Goal: Transaction & Acquisition: Purchase product/service

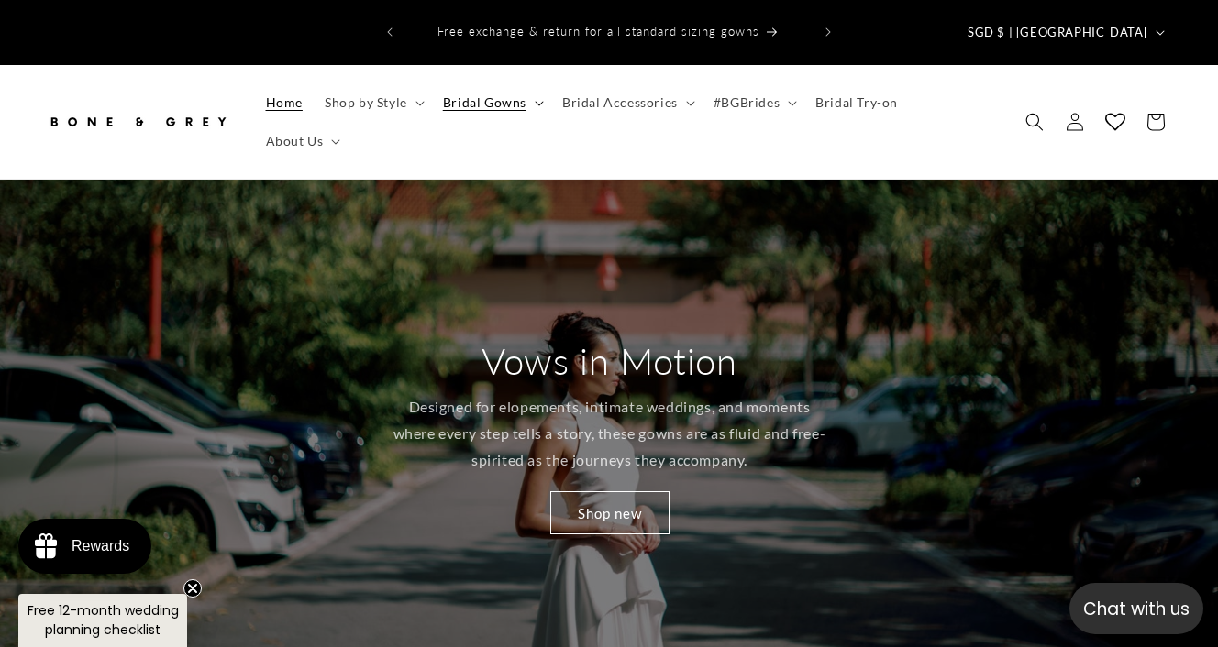
click at [476, 94] on span "Bridal Gowns" at bounding box center [484, 102] width 83 height 17
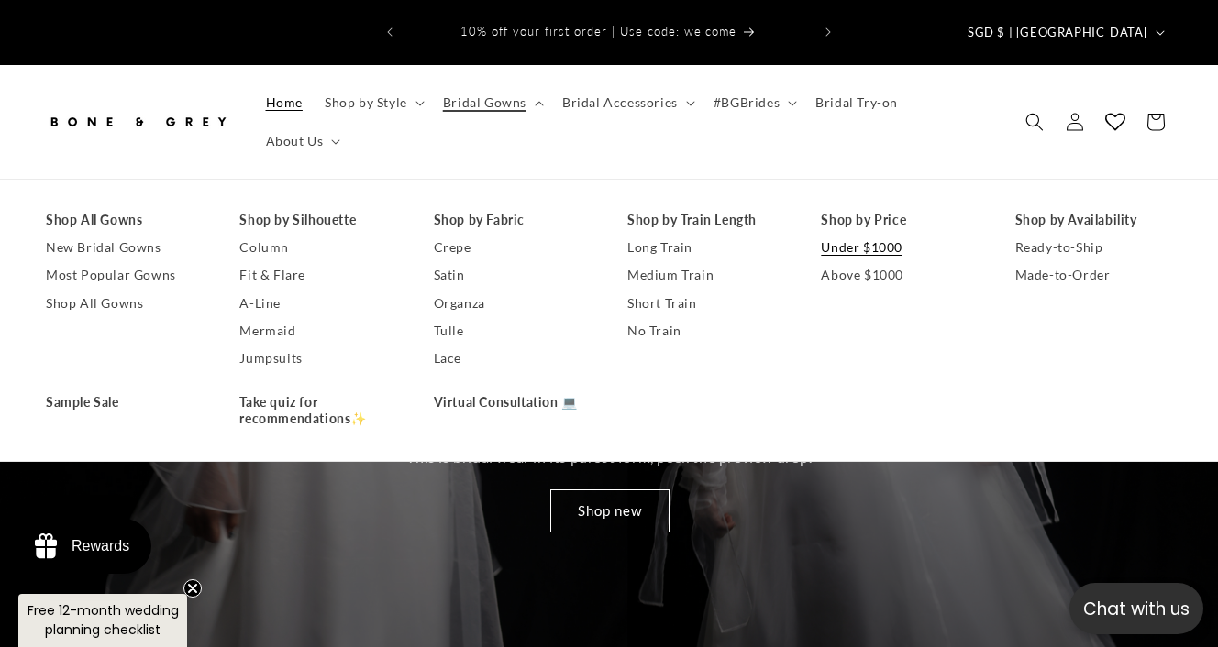
click at [887, 234] on link "Under $1000" at bounding box center [899, 248] width 157 height 28
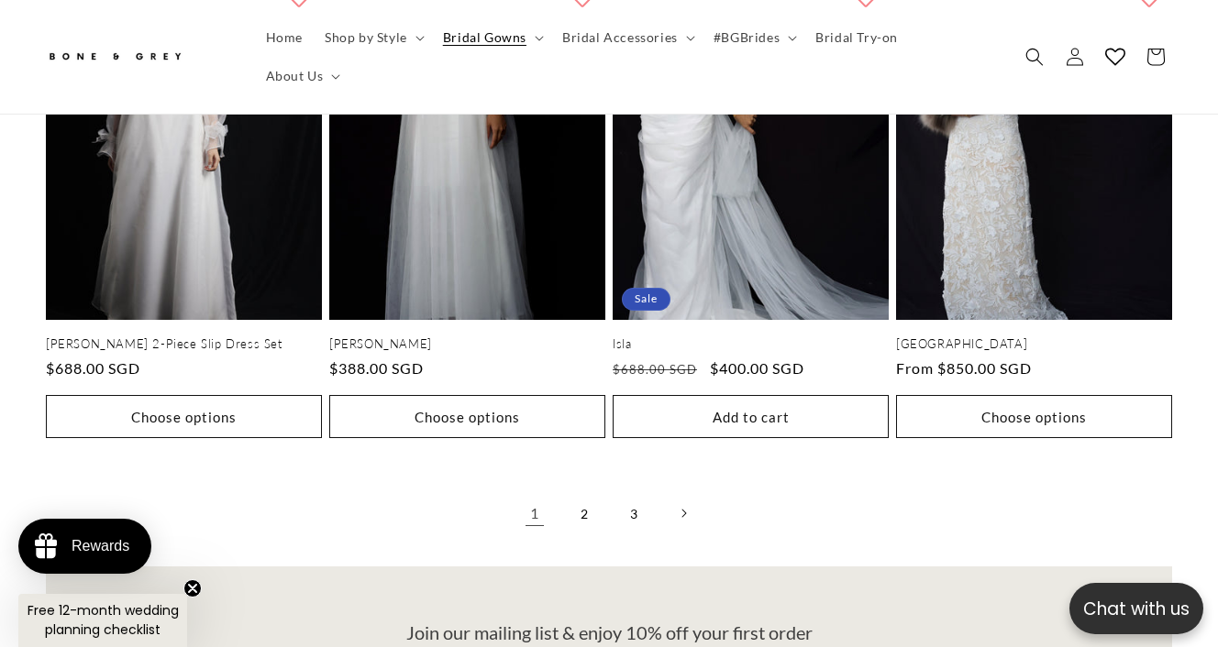
scroll to position [3704, 0]
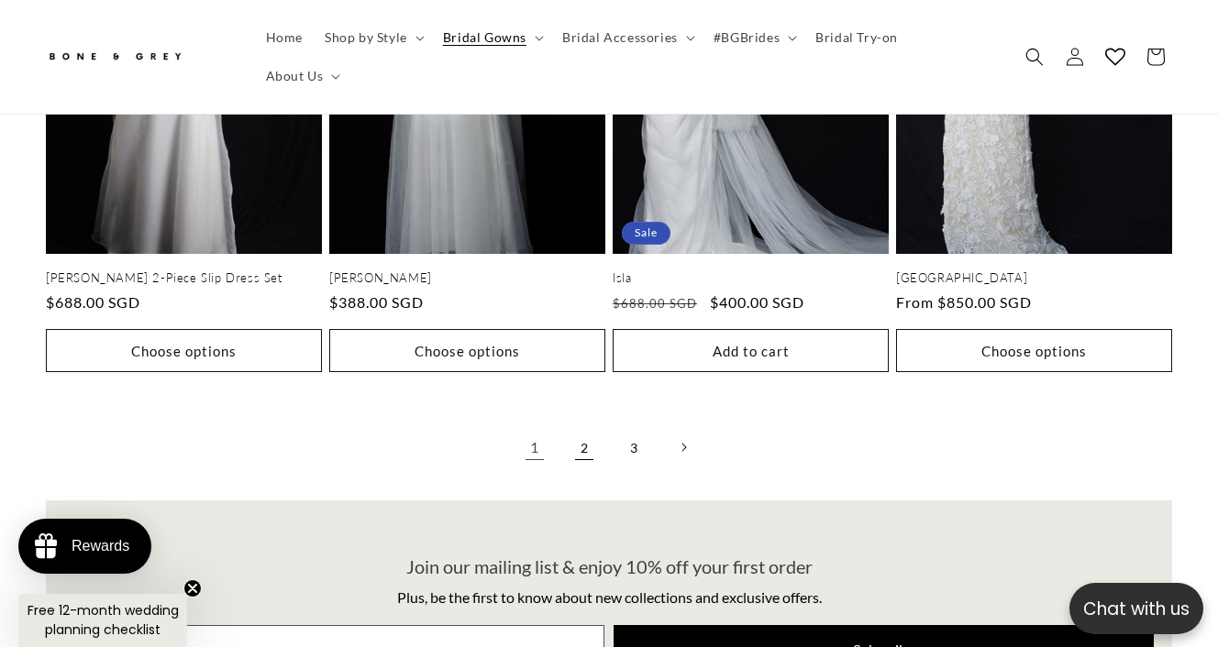
click at [586, 427] on link "2" at bounding box center [584, 447] width 40 height 40
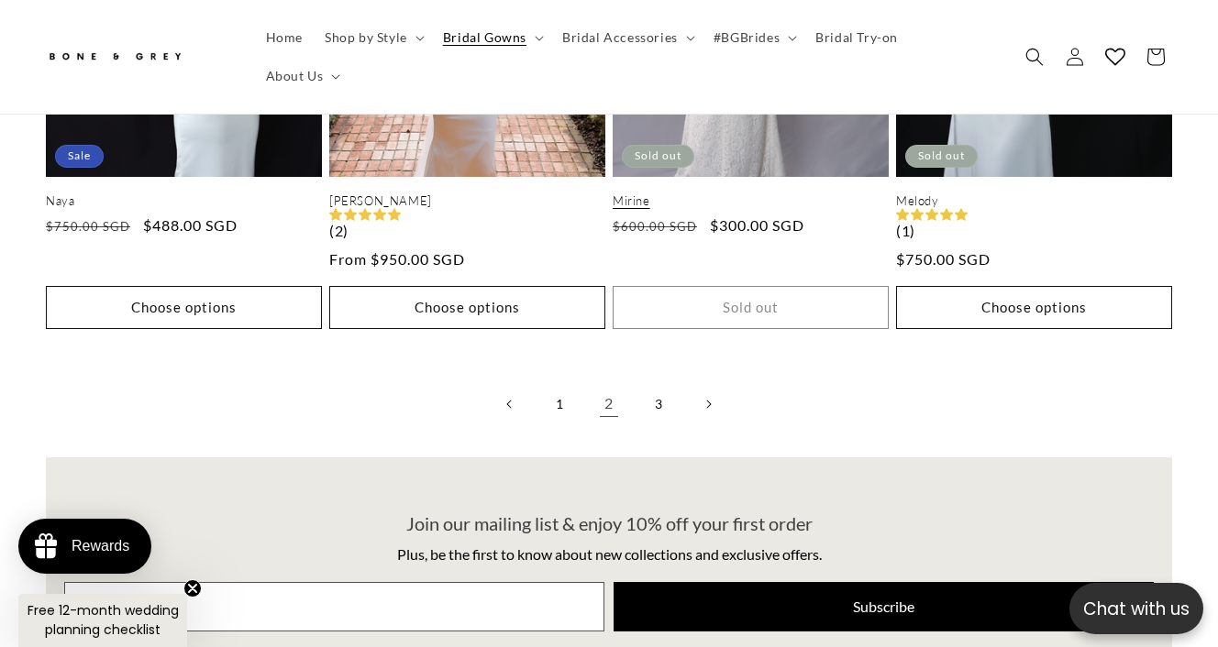
scroll to position [3786, 0]
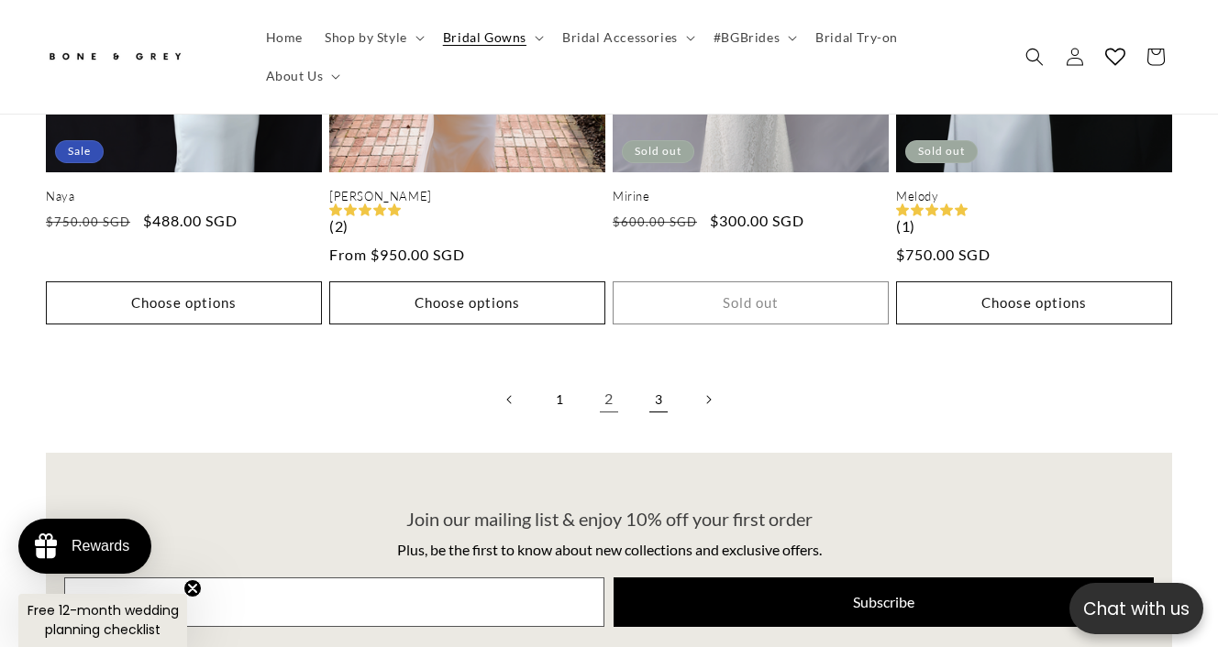
click at [655, 380] on link "3" at bounding box center [658, 400] width 40 height 40
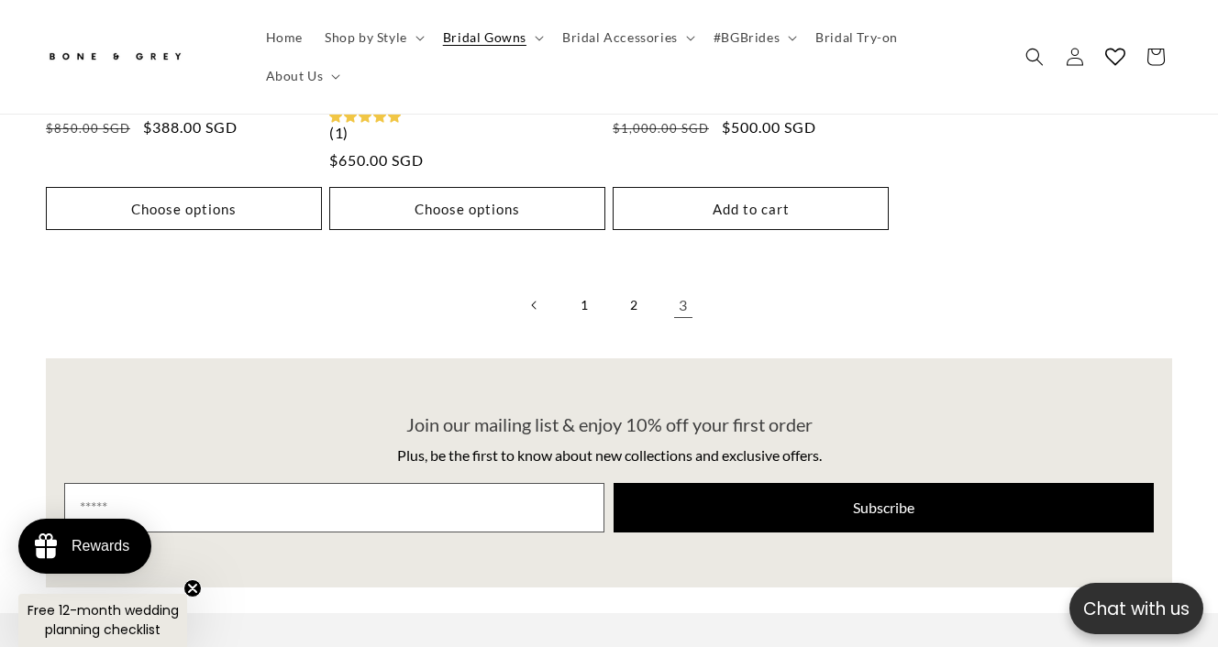
scroll to position [1722, 0]
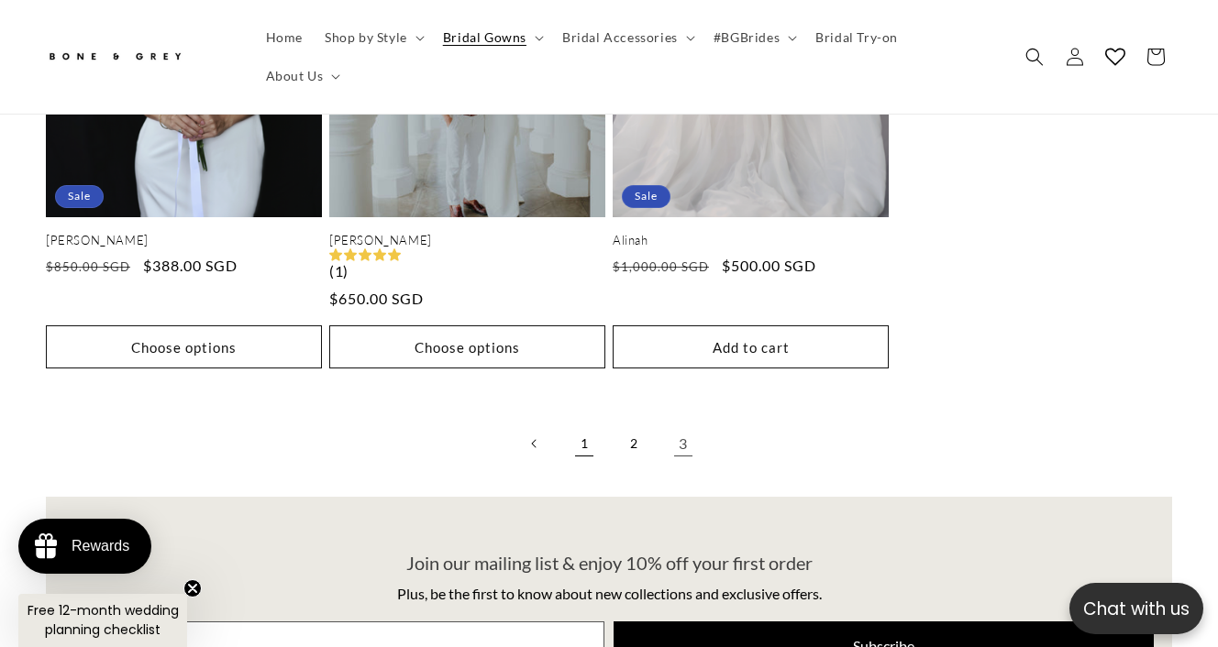
click at [586, 424] on link "1" at bounding box center [584, 444] width 40 height 40
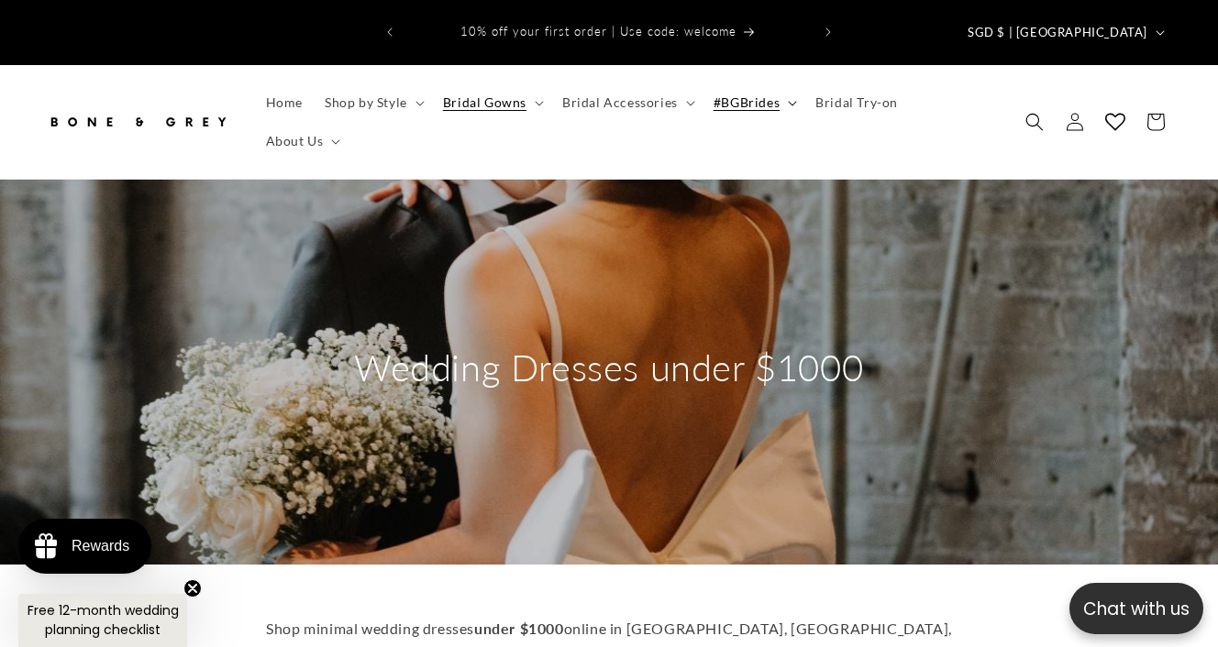
click at [772, 94] on span "#BGBrides" at bounding box center [746, 102] width 66 height 17
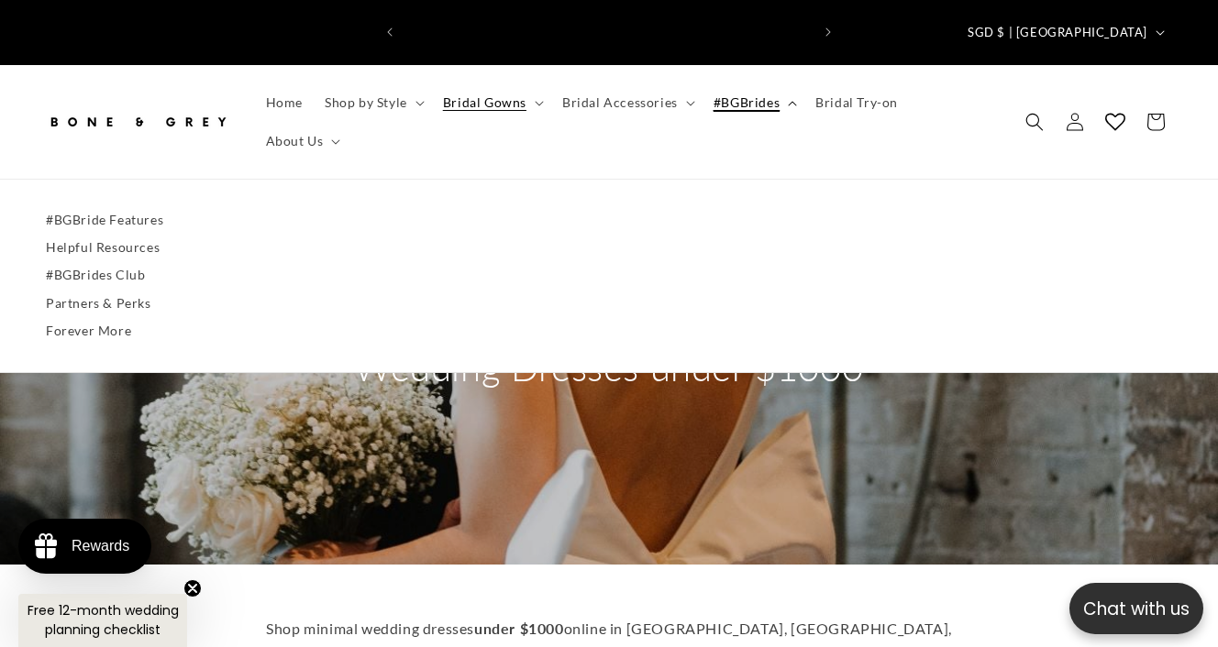
scroll to position [0, 404]
click at [518, 94] on span "Bridal Gowns" at bounding box center [484, 102] width 83 height 17
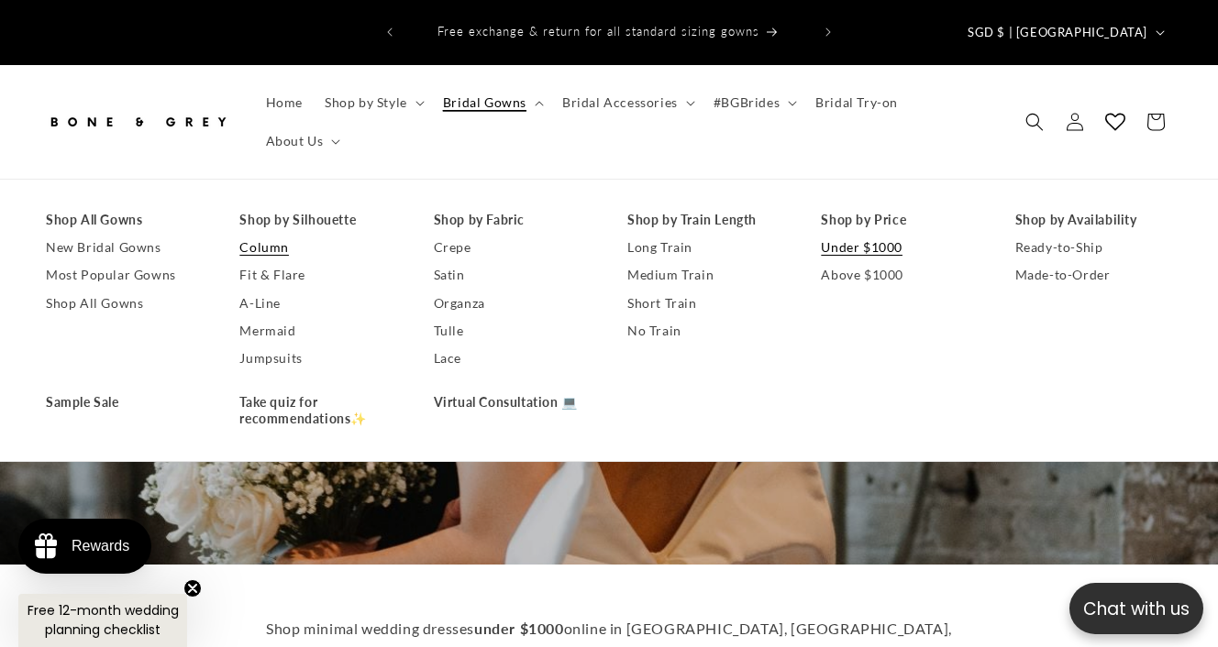
click at [282, 234] on link "Column" at bounding box center [317, 248] width 157 height 28
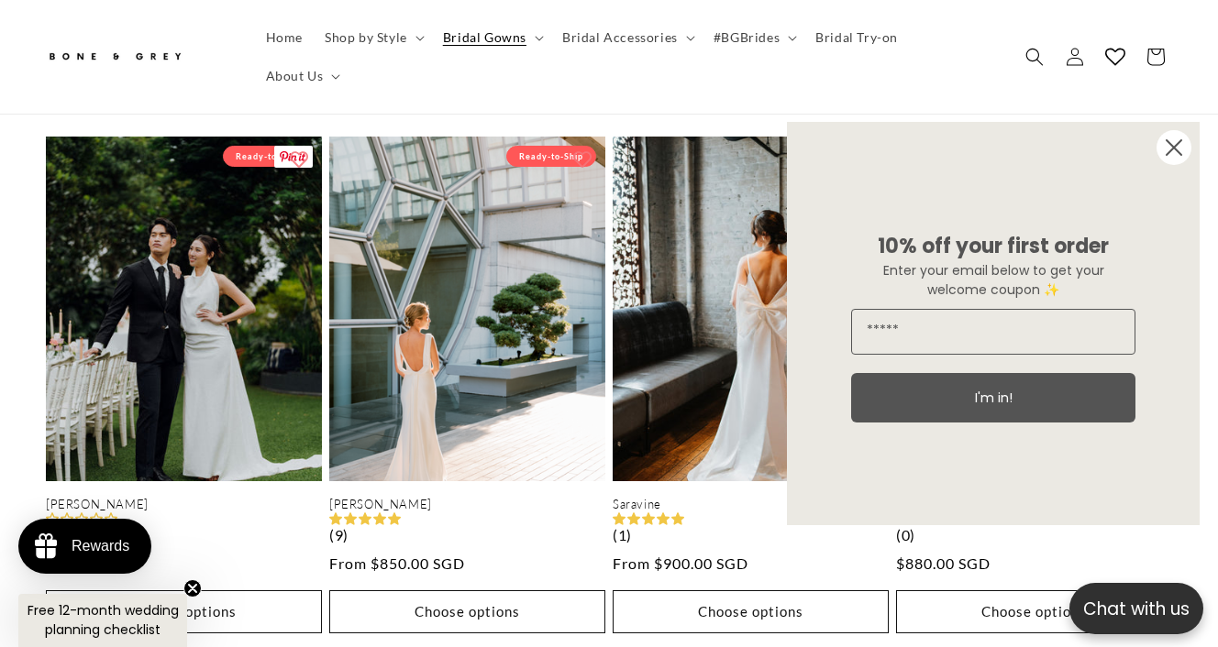
scroll to position [952, 0]
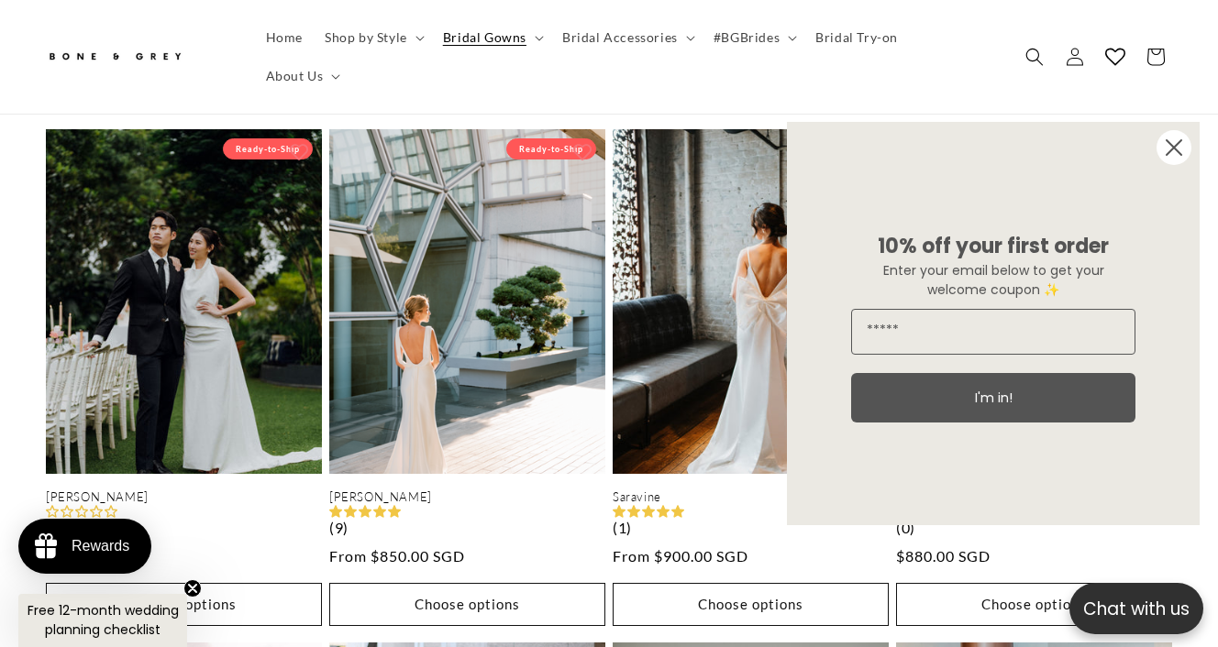
click at [1175, 142] on circle "Close dialog" at bounding box center [1173, 147] width 35 height 35
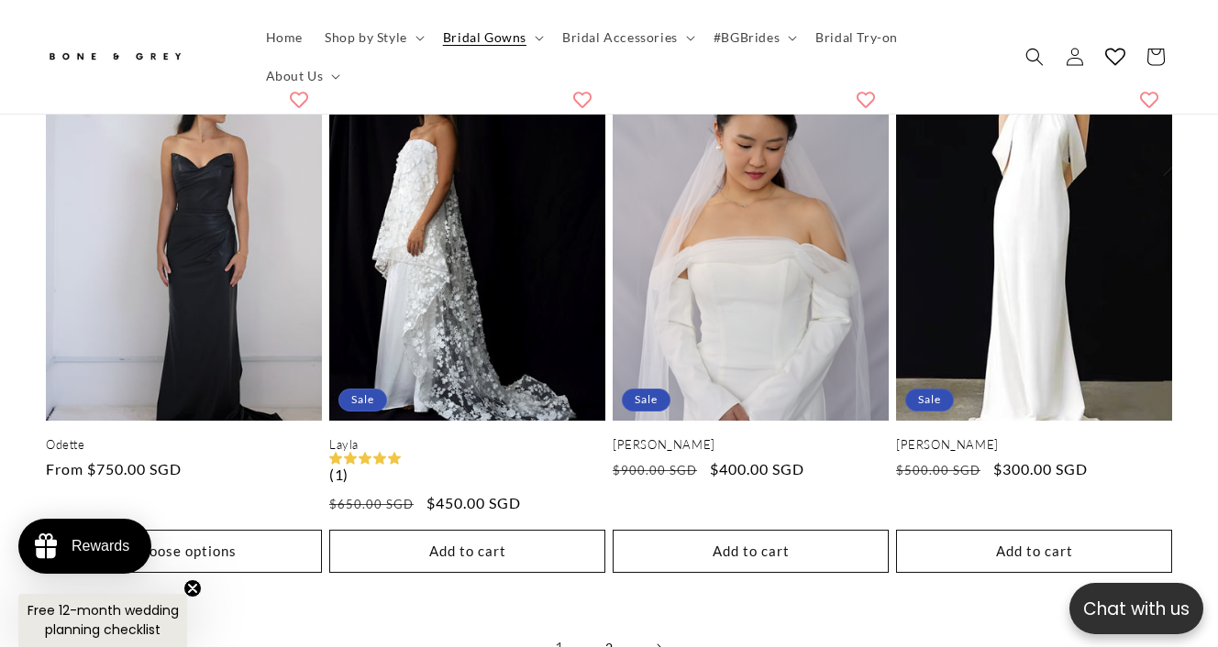
scroll to position [0, 404]
click at [608, 628] on link "2" at bounding box center [609, 648] width 40 height 40
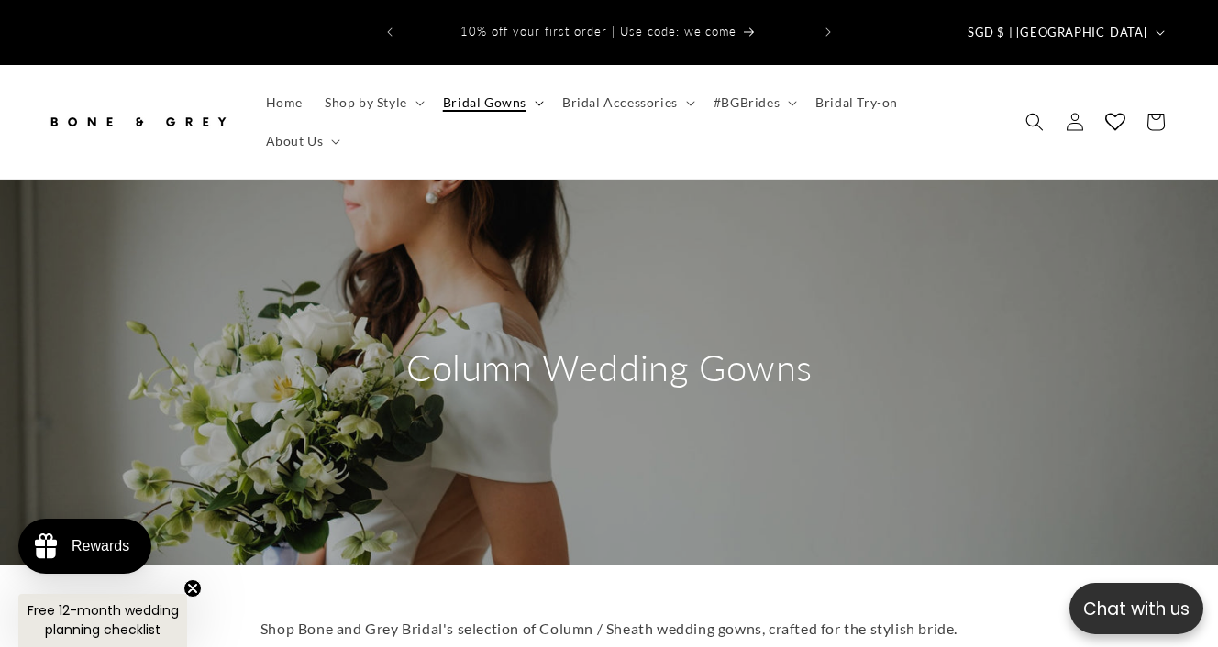
click at [535, 84] on summary "Bridal Gowns" at bounding box center [491, 102] width 119 height 39
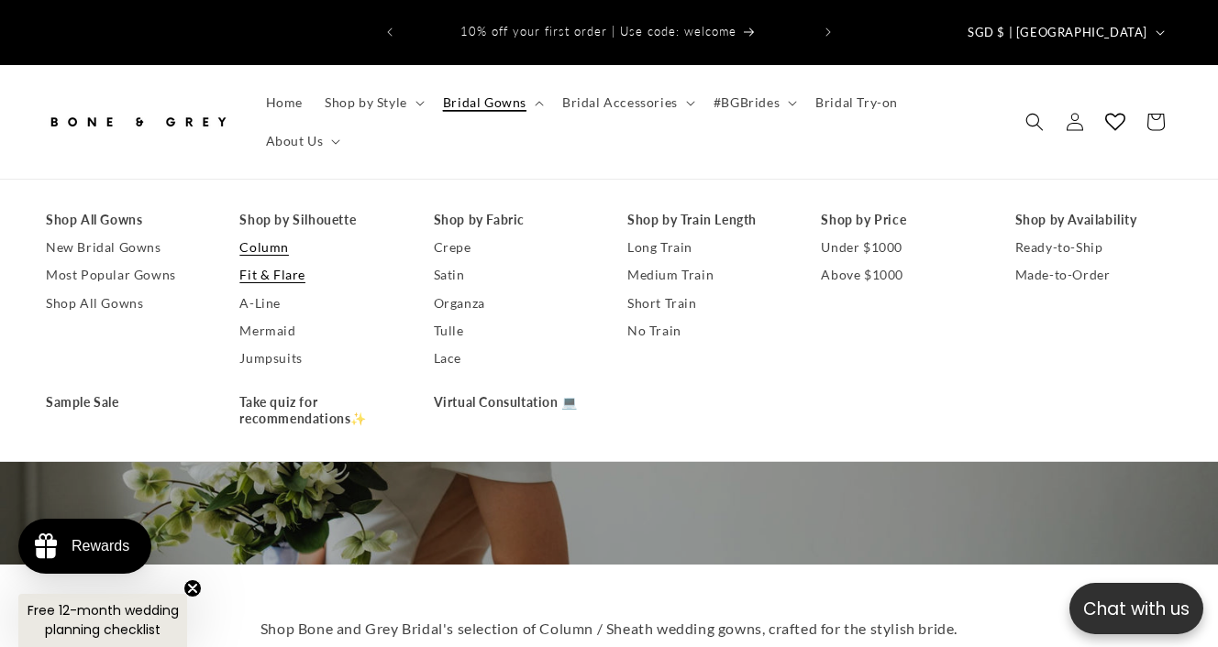
click at [297, 261] on link "Fit & Flare" at bounding box center [317, 275] width 157 height 28
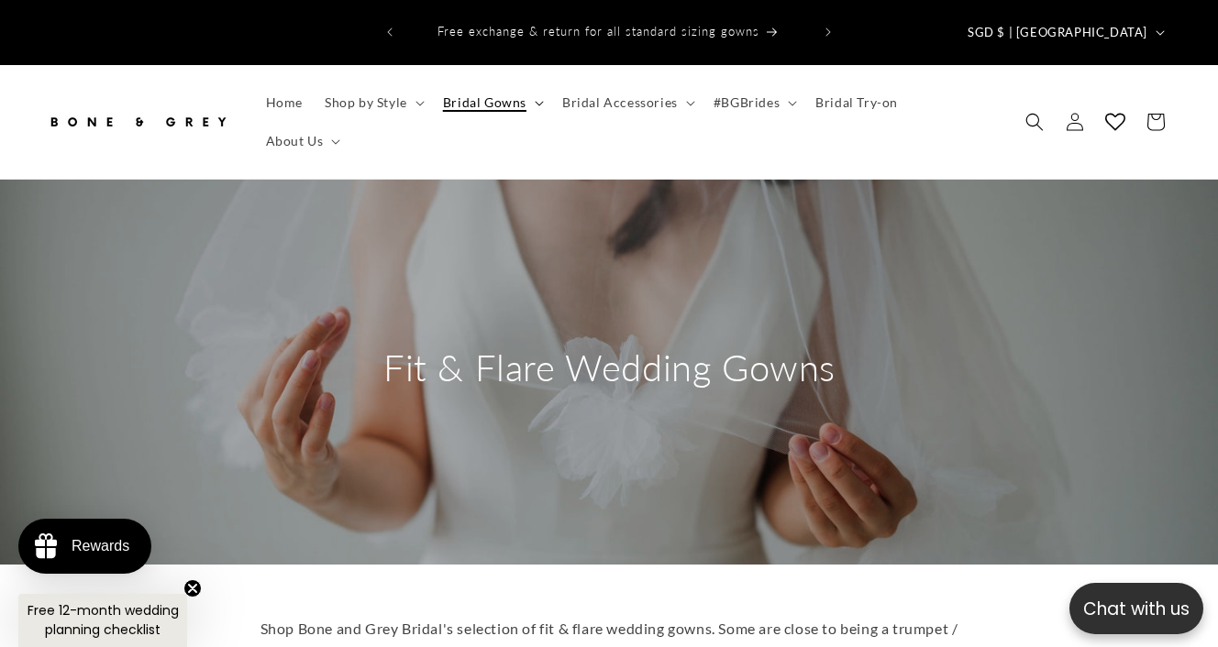
click at [536, 101] on icon at bounding box center [539, 103] width 8 height 5
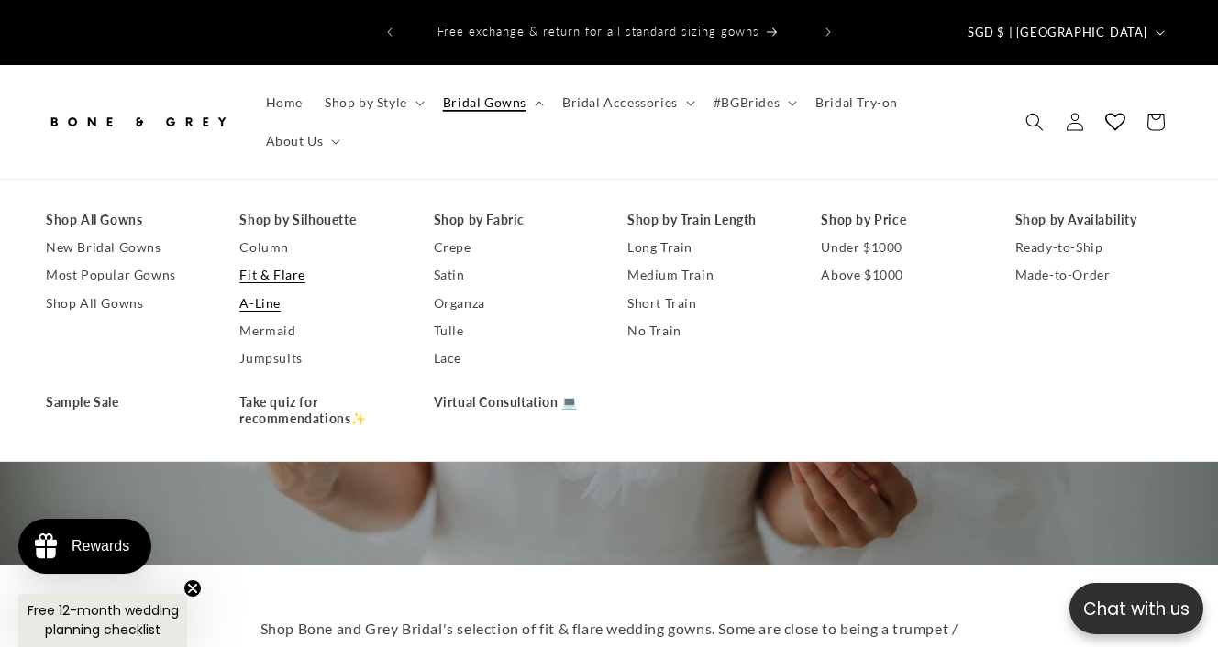
click at [265, 290] on link "A-Line" at bounding box center [317, 304] width 157 height 28
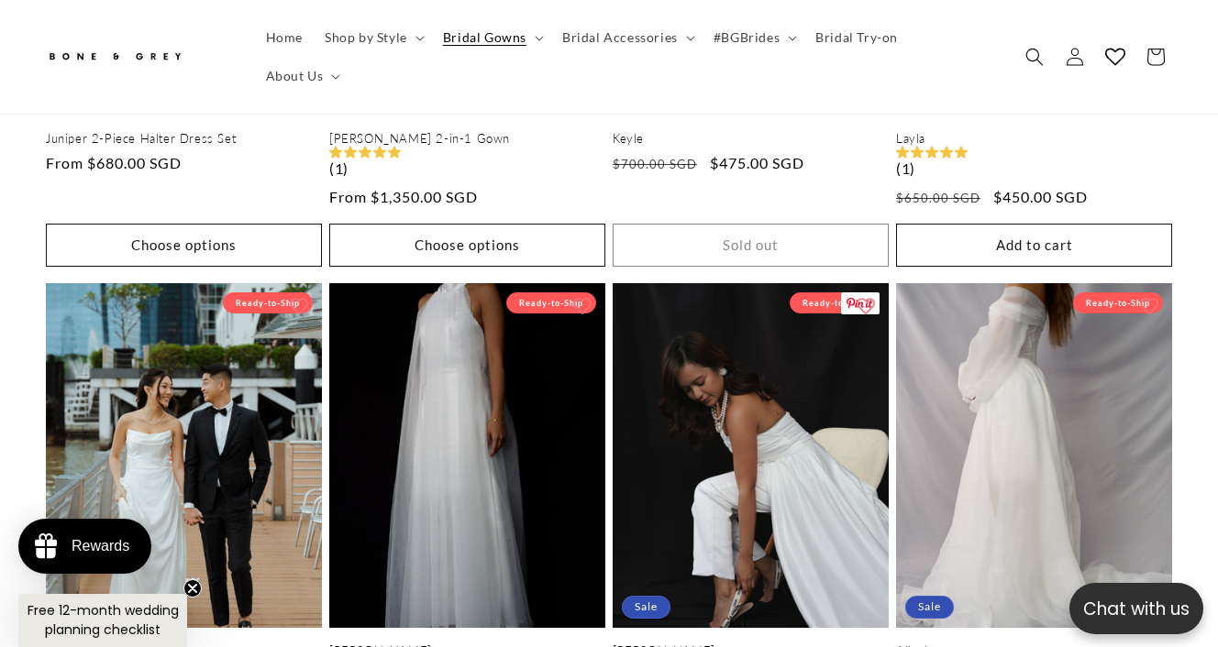
scroll to position [0, 404]
click at [1111, 644] on link "Alinah" at bounding box center [1034, 652] width 276 height 16
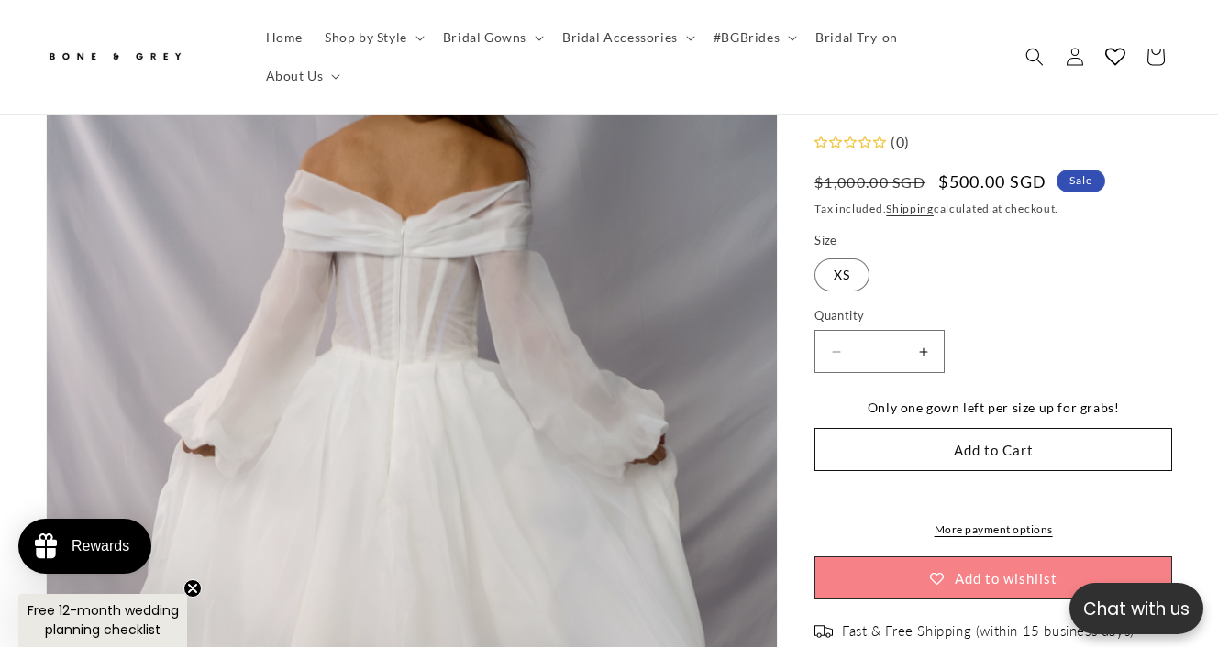
scroll to position [148, 0]
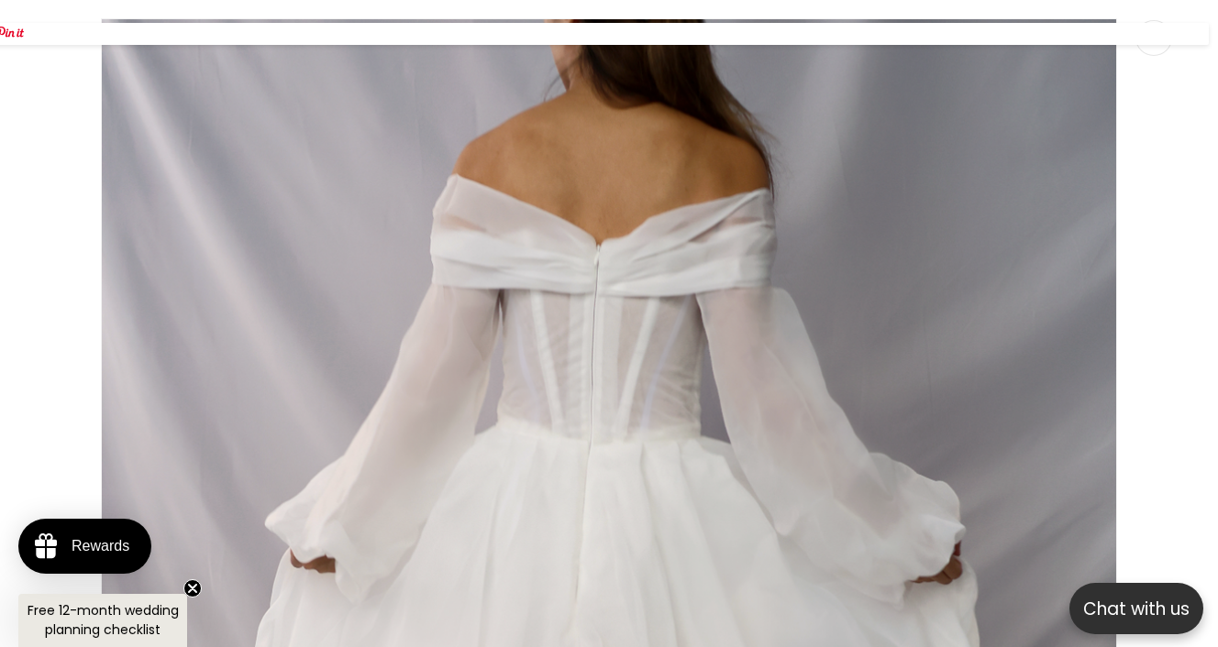
scroll to position [18, 0]
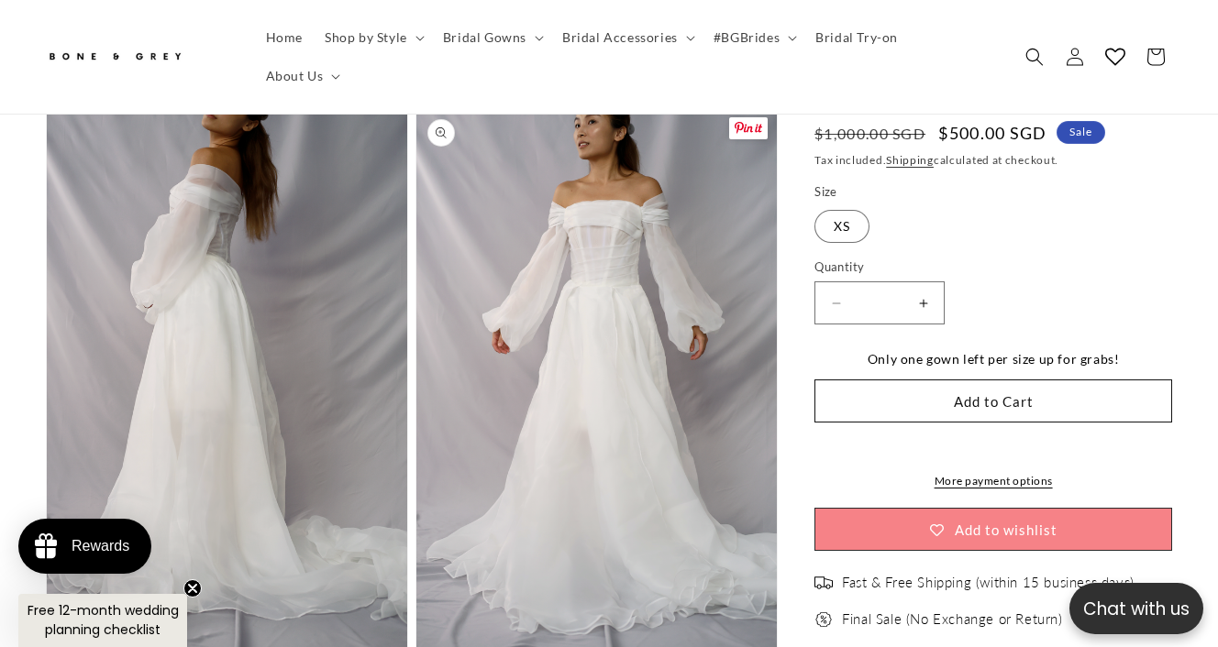
scroll to position [1228, 0]
click at [526, 41] on summary "Bridal Gowns" at bounding box center [491, 37] width 119 height 39
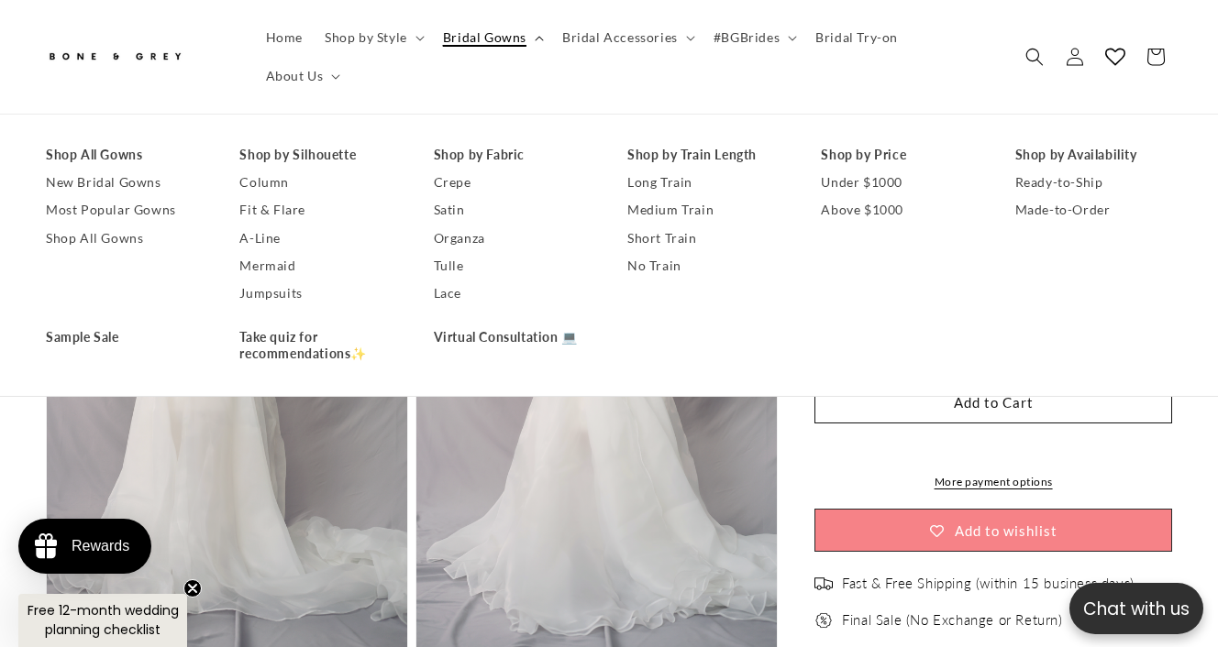
scroll to position [0, 809]
click at [798, 421] on div "Bone & Grey Alinah Alinah (0) Regular price $500.00 SGD Regular price $1,000.00…" at bounding box center [975, 368] width 394 height 2766
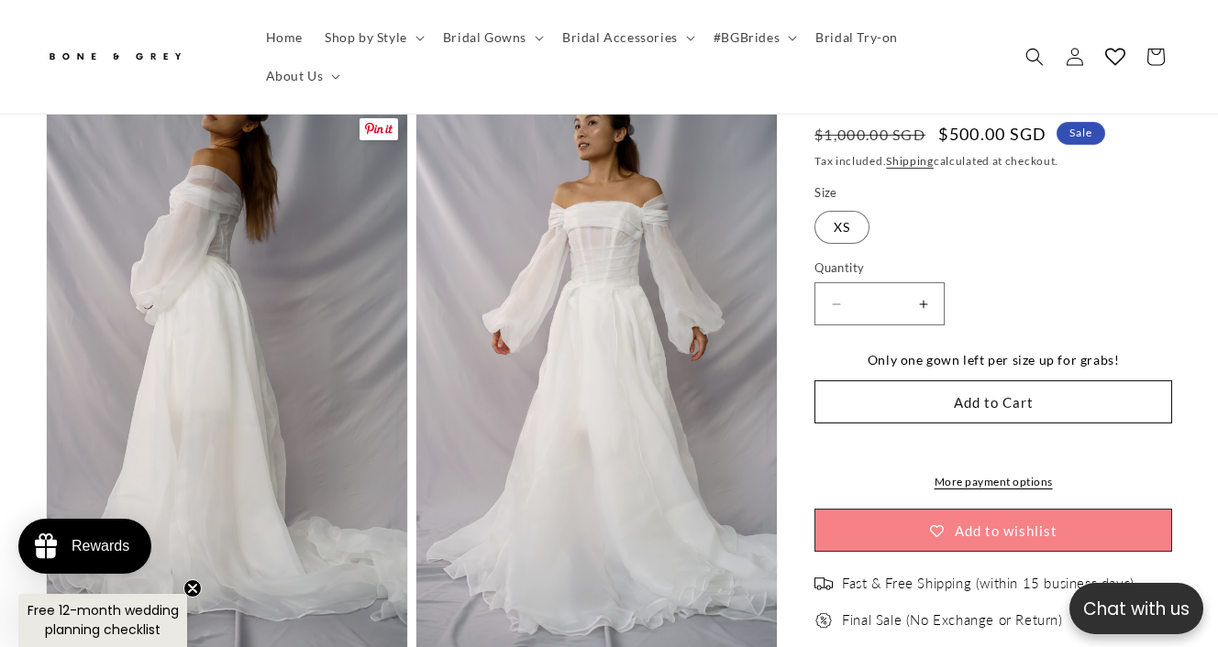
scroll to position [0, 0]
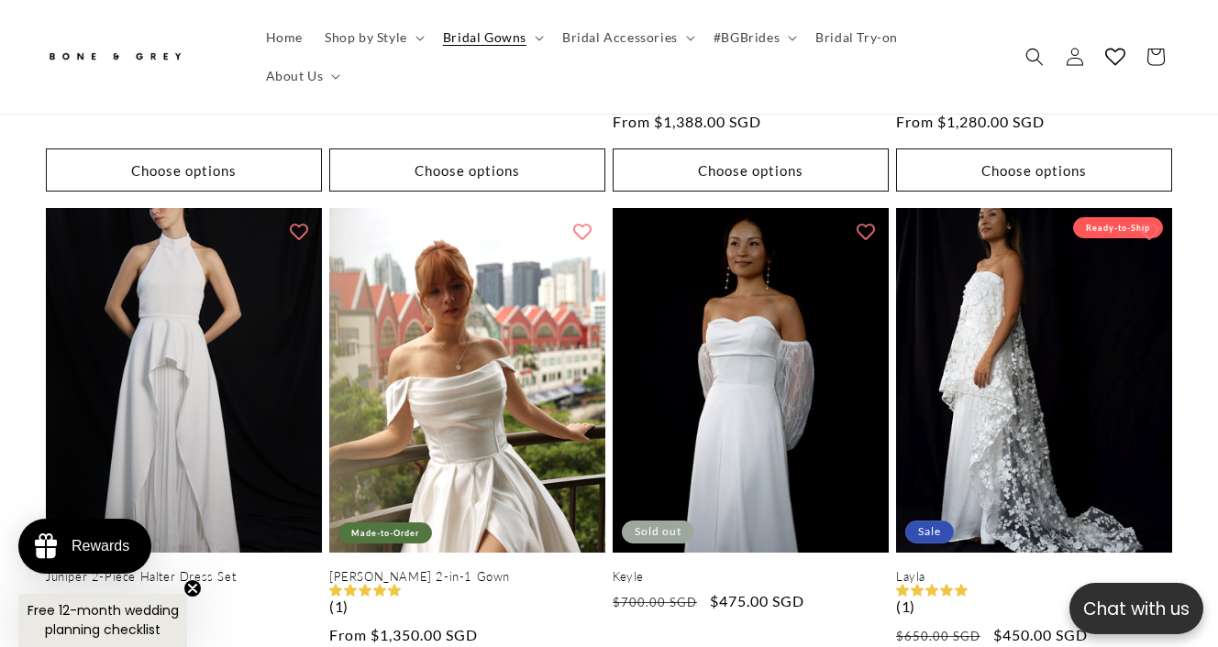
scroll to position [0, 404]
click at [528, 50] on summary "Bridal Gowns" at bounding box center [491, 37] width 119 height 39
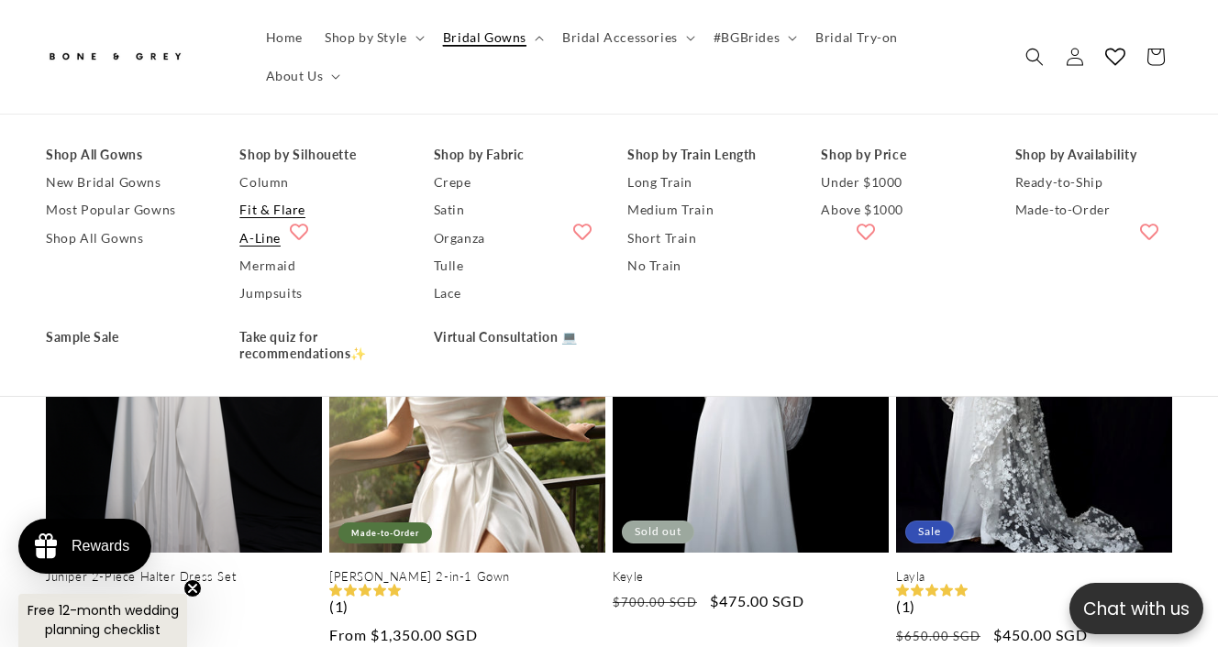
click at [272, 197] on link "Fit & Flare" at bounding box center [317, 211] width 157 height 28
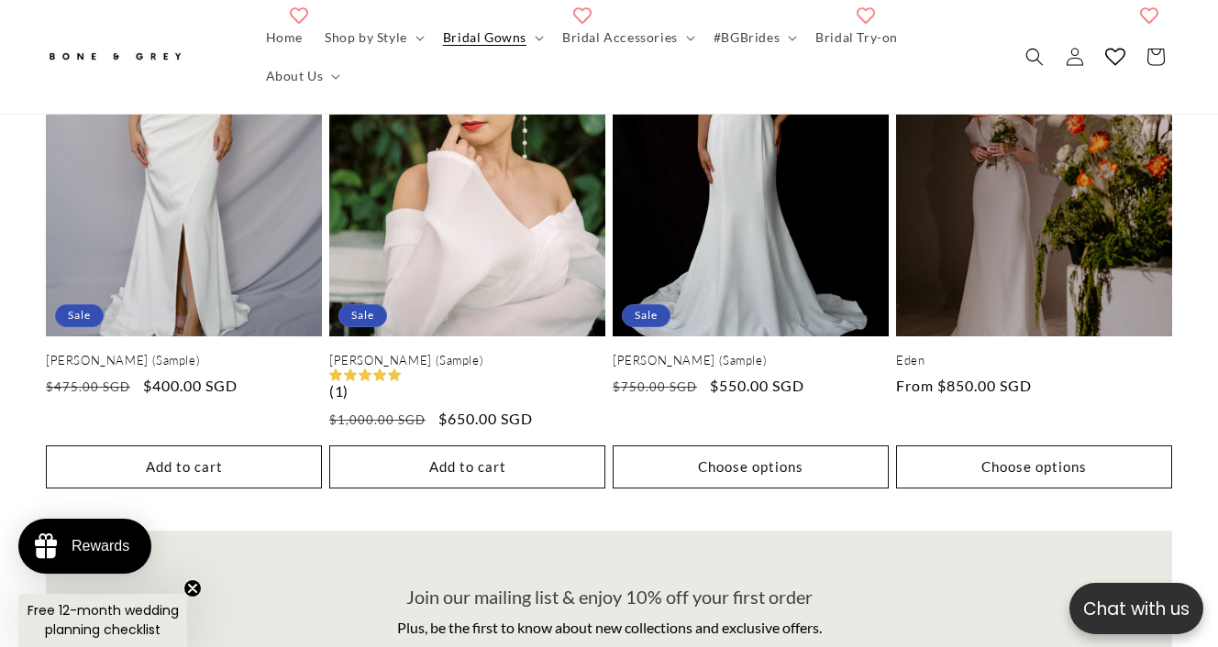
scroll to position [0, 404]
